Goal: Task Accomplishment & Management: Use online tool/utility

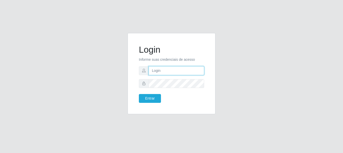
click at [166, 70] on input "text" at bounding box center [177, 70] width 56 height 9
type input "I"
type input "R"
type input "ritaiwof@B5"
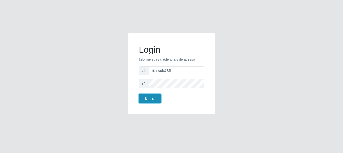
click at [158, 98] on button "Entrar" at bounding box center [150, 98] width 22 height 9
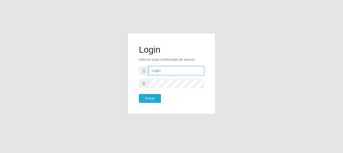
click at [174, 73] on input "text" at bounding box center [177, 70] width 56 height 9
click at [151, 69] on input "riyaiwof" at bounding box center [177, 70] width 56 height 9
click at [155, 72] on input "riyaiwof" at bounding box center [177, 70] width 56 height 9
click at [156, 72] on input "riyaiwof" at bounding box center [177, 70] width 56 height 9
click at [167, 70] on input "ritaiwof" at bounding box center [177, 70] width 56 height 9
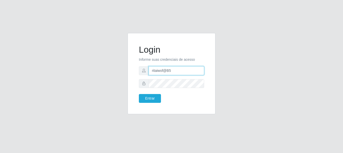
type input "ritaiwof@B5"
click at [139, 94] on button "Entrar" at bounding box center [150, 98] width 22 height 9
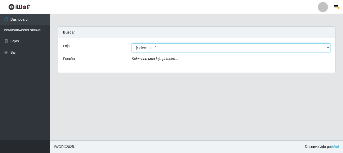
click at [169, 48] on select "[Selecione...] Bemais Supermercados - B5 Anatólia" at bounding box center [231, 47] width 199 height 9
select select "405"
click at [132, 43] on select "[Selecione...] Bemais Supermercados - B5 Anatólia" at bounding box center [231, 47] width 199 height 9
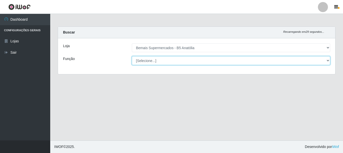
click at [172, 59] on select "[Selecione...] ASG ASG + ASG ++ Auxiliar de Estacionamento Auxiliar de Estacion…" at bounding box center [231, 60] width 199 height 9
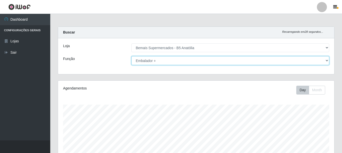
click at [131, 56] on select "[Selecione...] ASG ASG + ASG ++ Auxiliar de Estacionamento Auxiliar de Estacion…" at bounding box center [230, 60] width 198 height 9
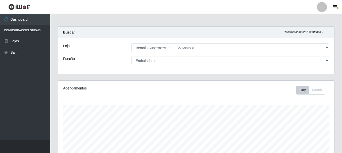
click at [158, 65] on div "Loja [Selecione...] Bemais Supermercados - B5 Anatólia Função [Selecione...] AS…" at bounding box center [196, 56] width 276 height 36
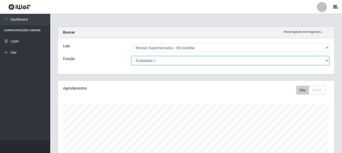
click at [158, 63] on select "[Selecione...] ASG ASG + ASG ++ Auxiliar de Estacionamento Auxiliar de Estacion…" at bounding box center [230, 60] width 198 height 9
select select "82"
click at [131, 56] on select "[Selecione...] ASG ASG + ASG ++ Auxiliar de Estacionamento Auxiliar de Estacion…" at bounding box center [230, 60] width 198 height 9
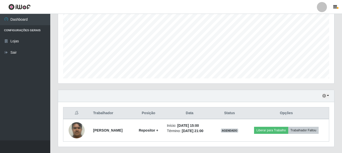
scroll to position [114, 0]
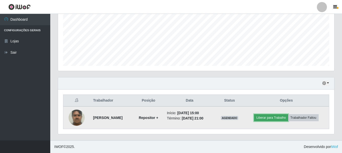
click at [275, 120] on button "Liberar para Trabalho" at bounding box center [271, 117] width 34 height 7
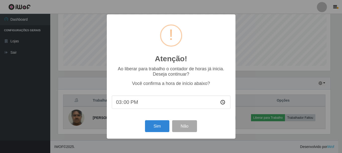
scroll to position [104, 274]
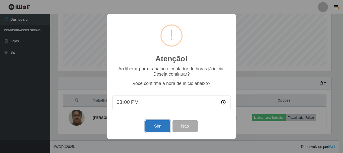
click at [158, 126] on button "Sim" at bounding box center [158, 126] width 24 height 12
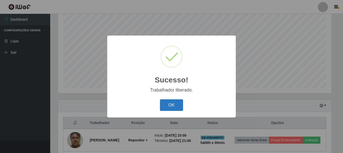
click at [172, 107] on button "OK" at bounding box center [171, 105] width 23 height 12
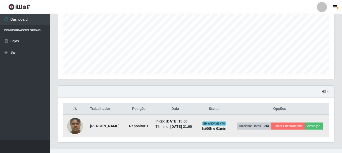
scroll to position [118, 0]
